Goal: Information Seeking & Learning: Learn about a topic

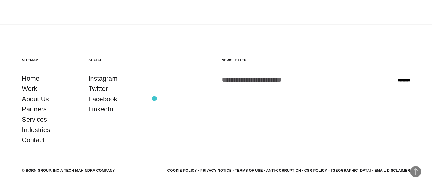
scroll to position [1425, 0]
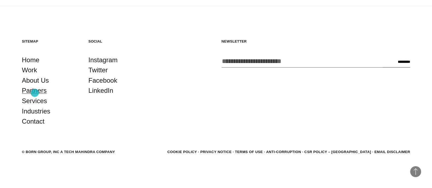
click at [35, 93] on link "Partners" at bounding box center [34, 90] width 25 height 10
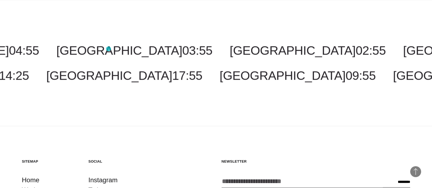
scroll to position [1220, 0]
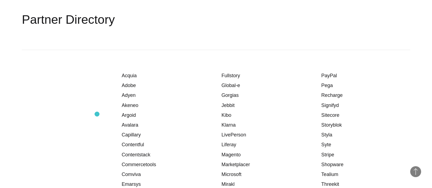
scroll to position [717, 0]
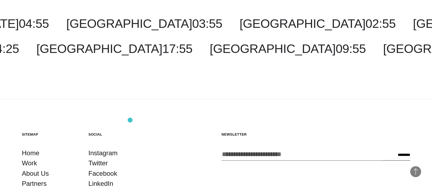
scroll to position [1425, 0]
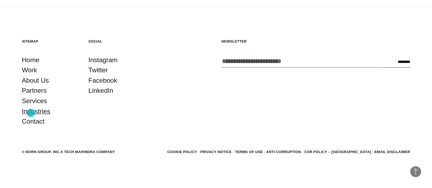
click at [31, 113] on link "Industries" at bounding box center [36, 111] width 28 height 10
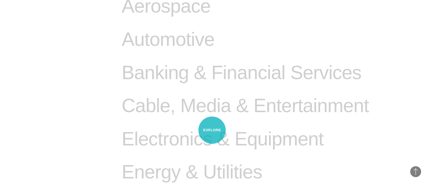
scroll to position [238, 0]
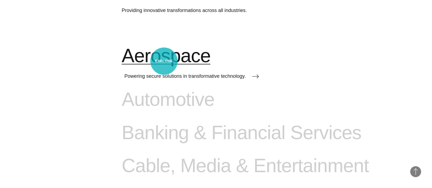
click at [164, 61] on span "Aerospace" at bounding box center [166, 56] width 89 height 22
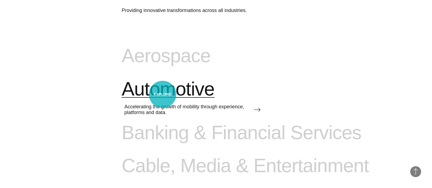
click at [162, 95] on span "Automotive" at bounding box center [168, 89] width 93 height 22
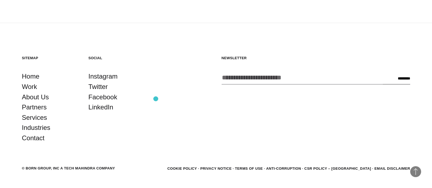
scroll to position [924, 0]
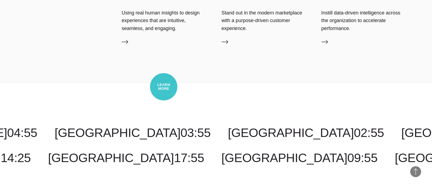
scroll to position [1195, 0]
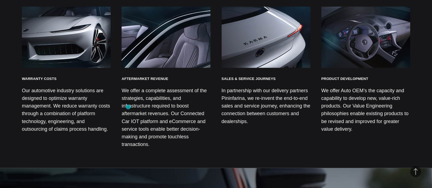
scroll to position [1058, 0]
